Goal: Entertainment & Leisure: Consume media (video, audio)

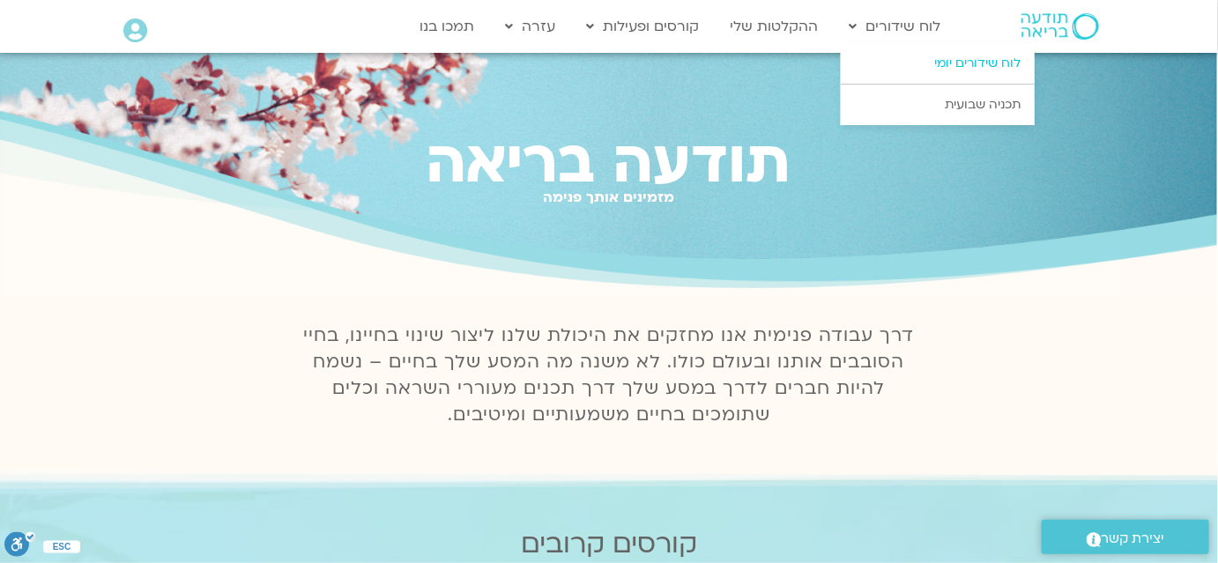
click at [922, 60] on link "לוח שידורים יומי" at bounding box center [938, 63] width 194 height 41
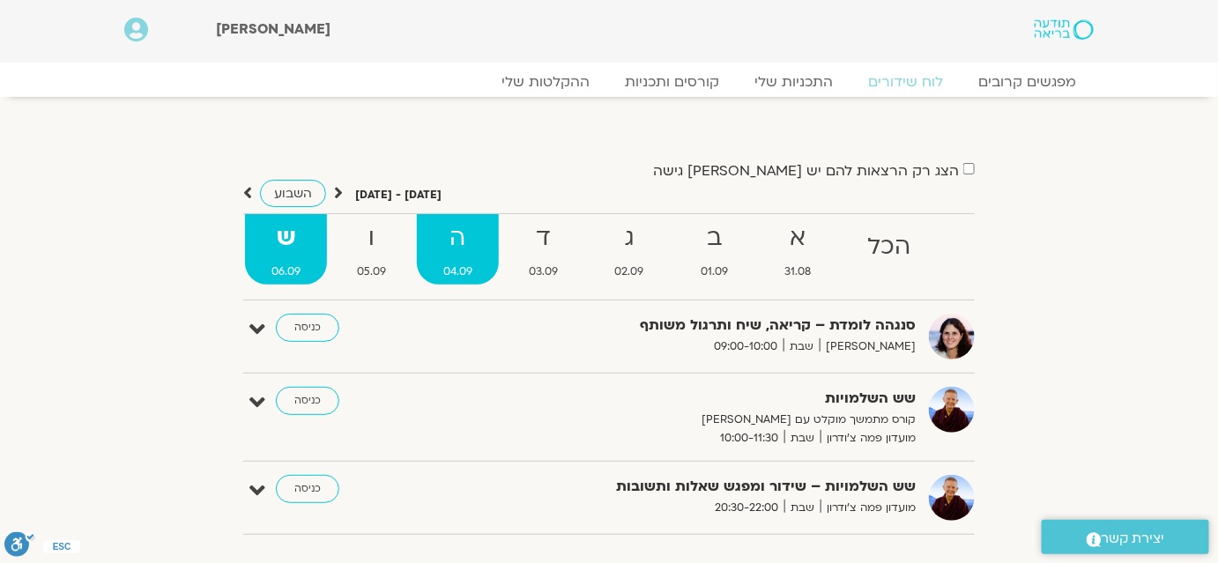
click at [467, 243] on strong "ה" at bounding box center [458, 239] width 82 height 40
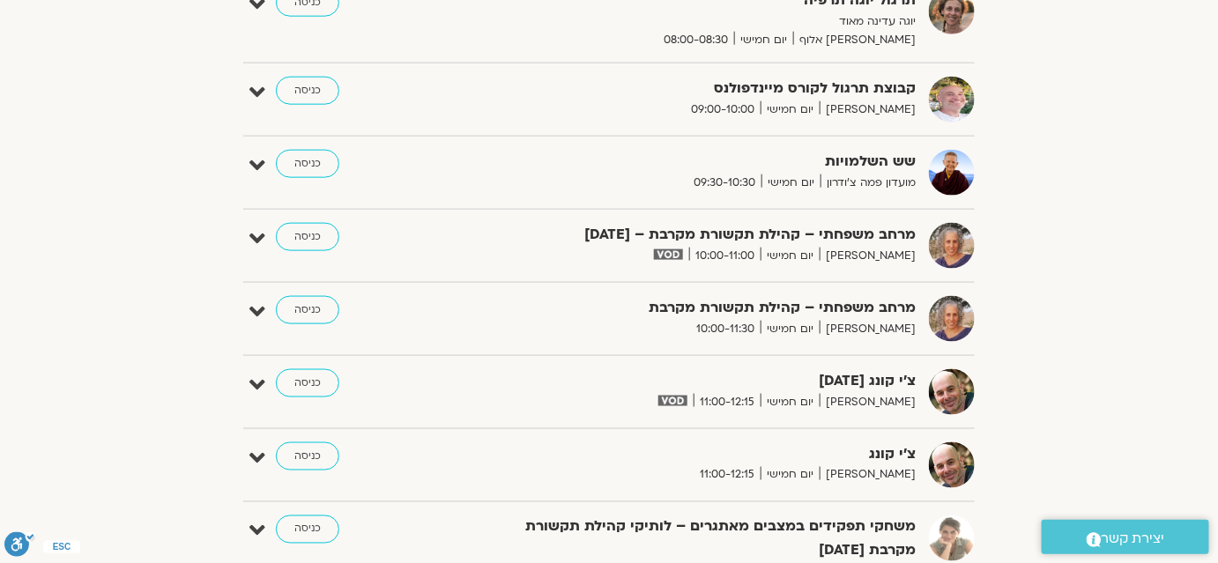
click at [437, 422] on div "צ’י קונג 4.9.25 אריאל מירוז יום חמישי 11:00-12:15 כניסה עריכה דף המפגש" at bounding box center [608, 399] width 731 height 60
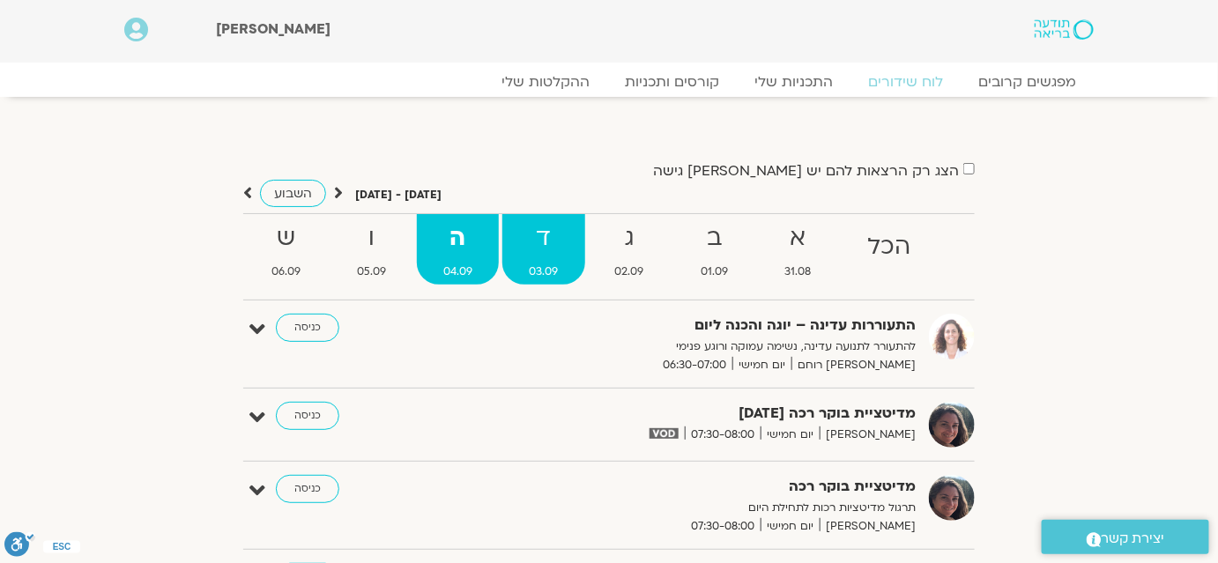
click at [549, 248] on strong "ד" at bounding box center [543, 239] width 82 height 40
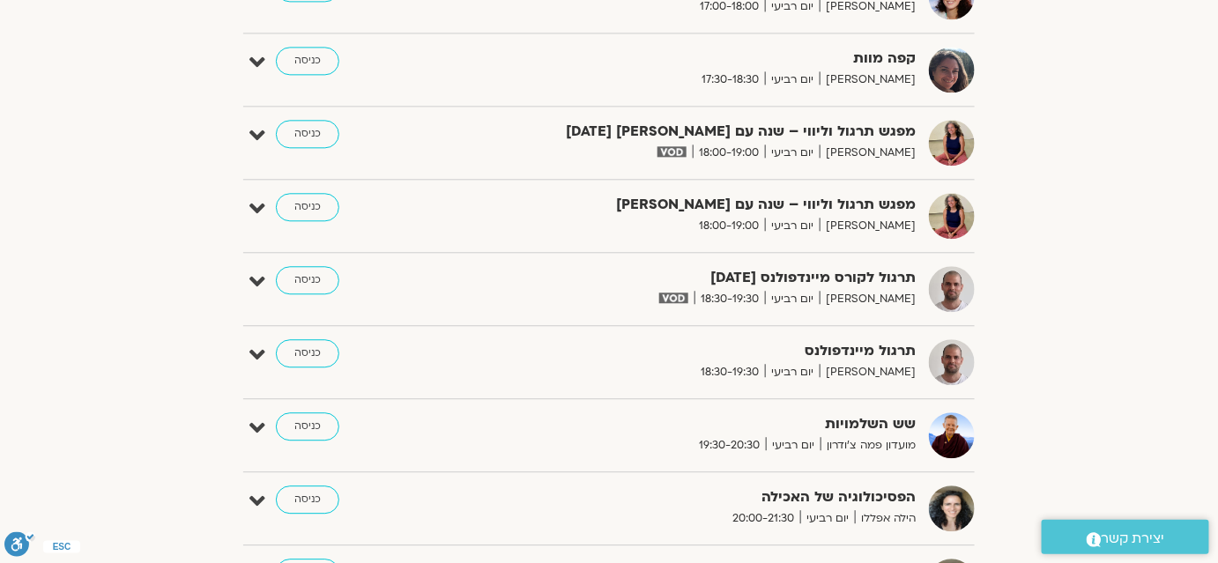
scroll to position [1348, 0]
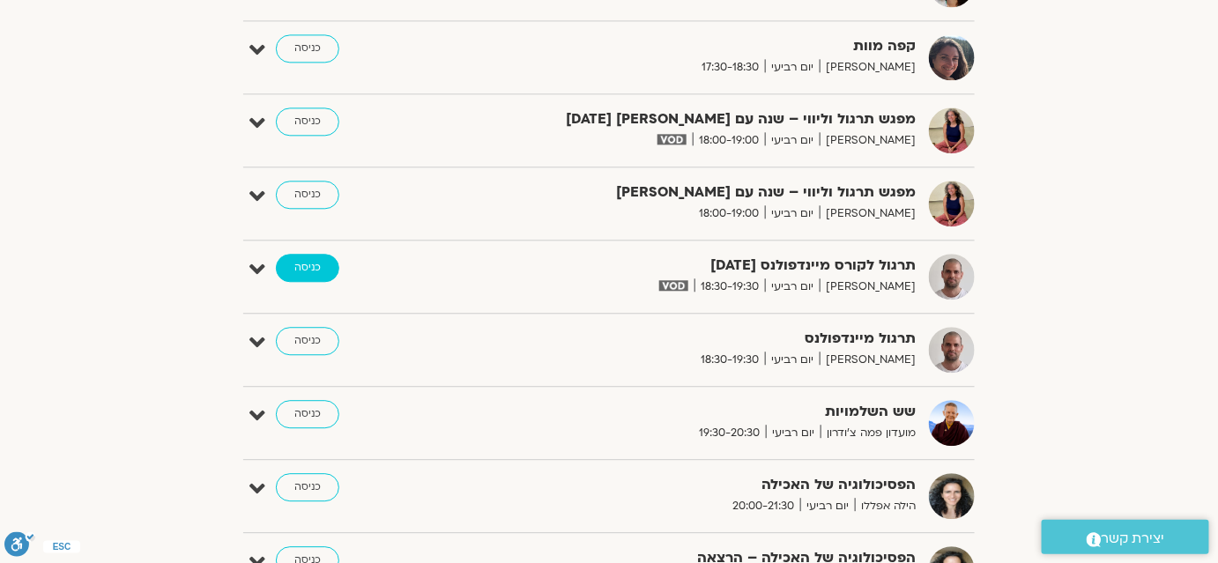
click at [289, 258] on link "כניסה" at bounding box center [307, 268] width 63 height 28
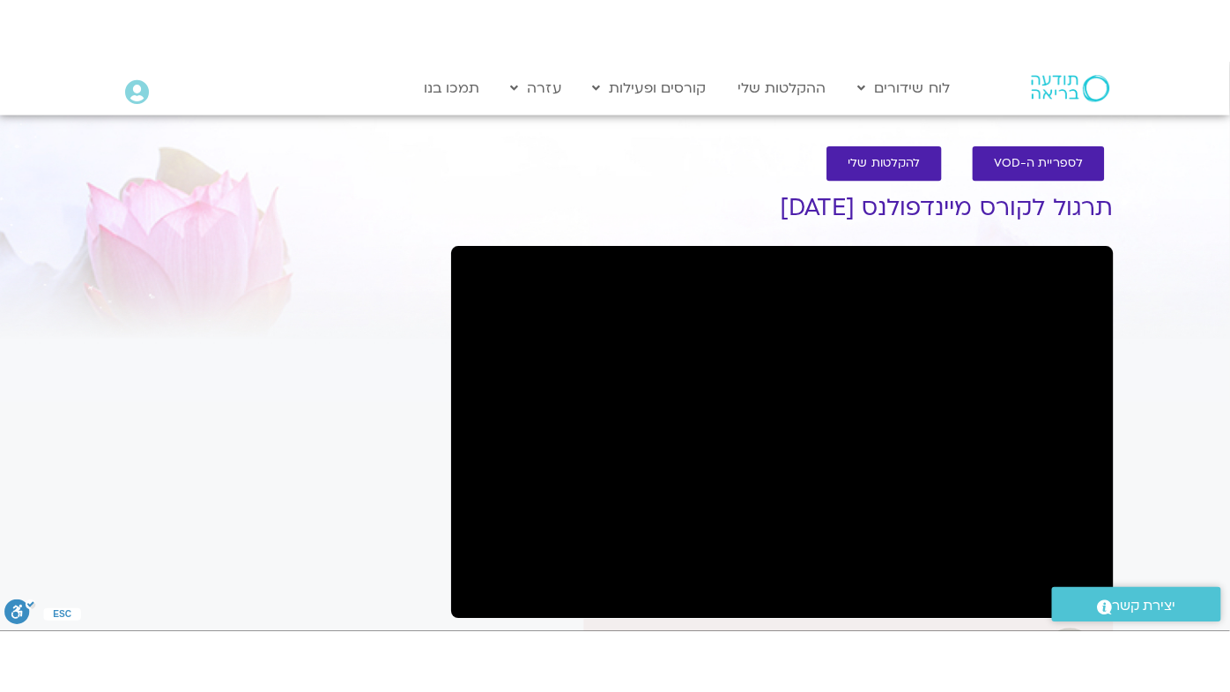
scroll to position [70, 0]
